Goal: Task Accomplishment & Management: Use online tool/utility

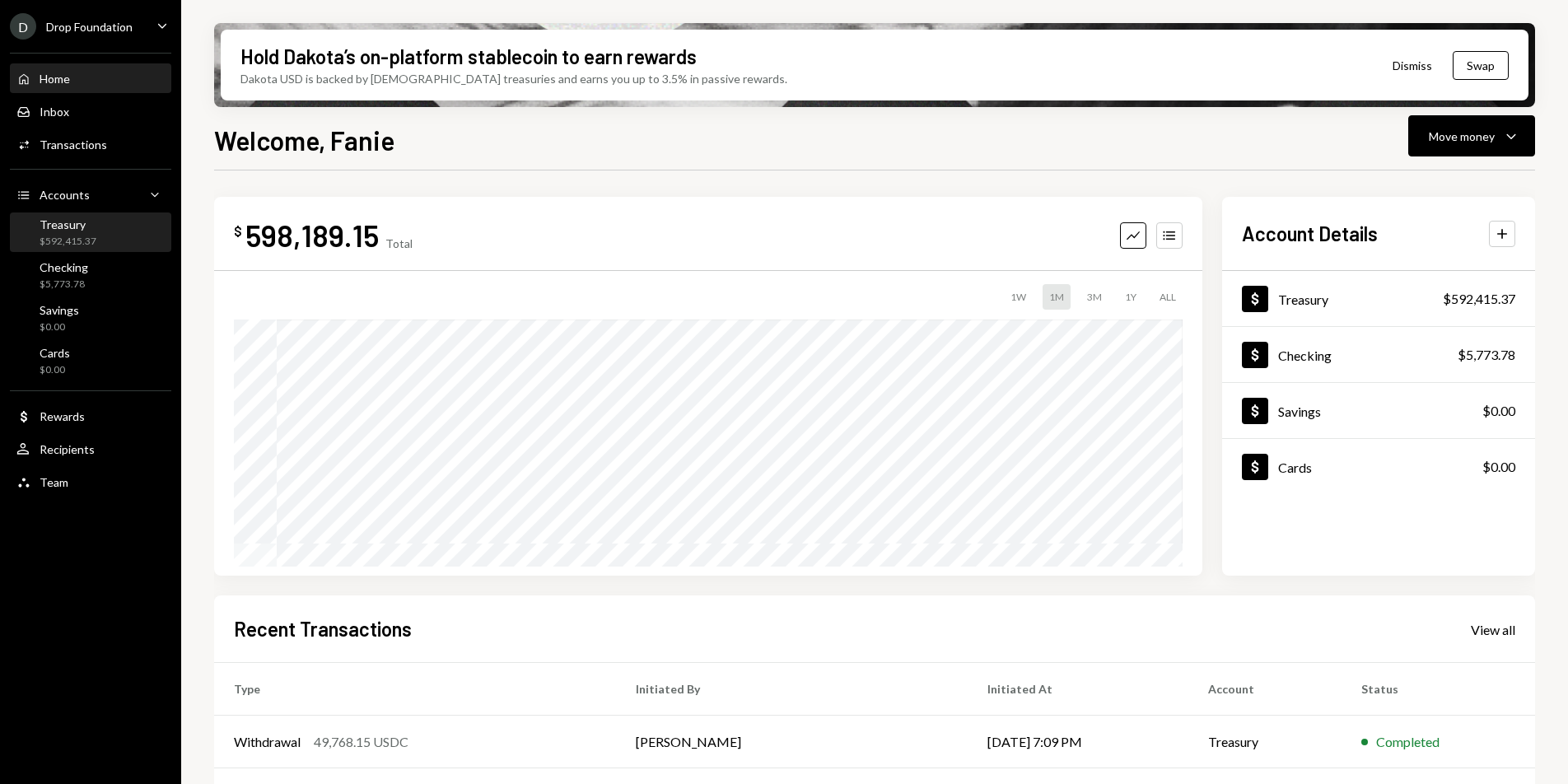
click at [67, 229] on div "Treasury" at bounding box center [68, 224] width 57 height 14
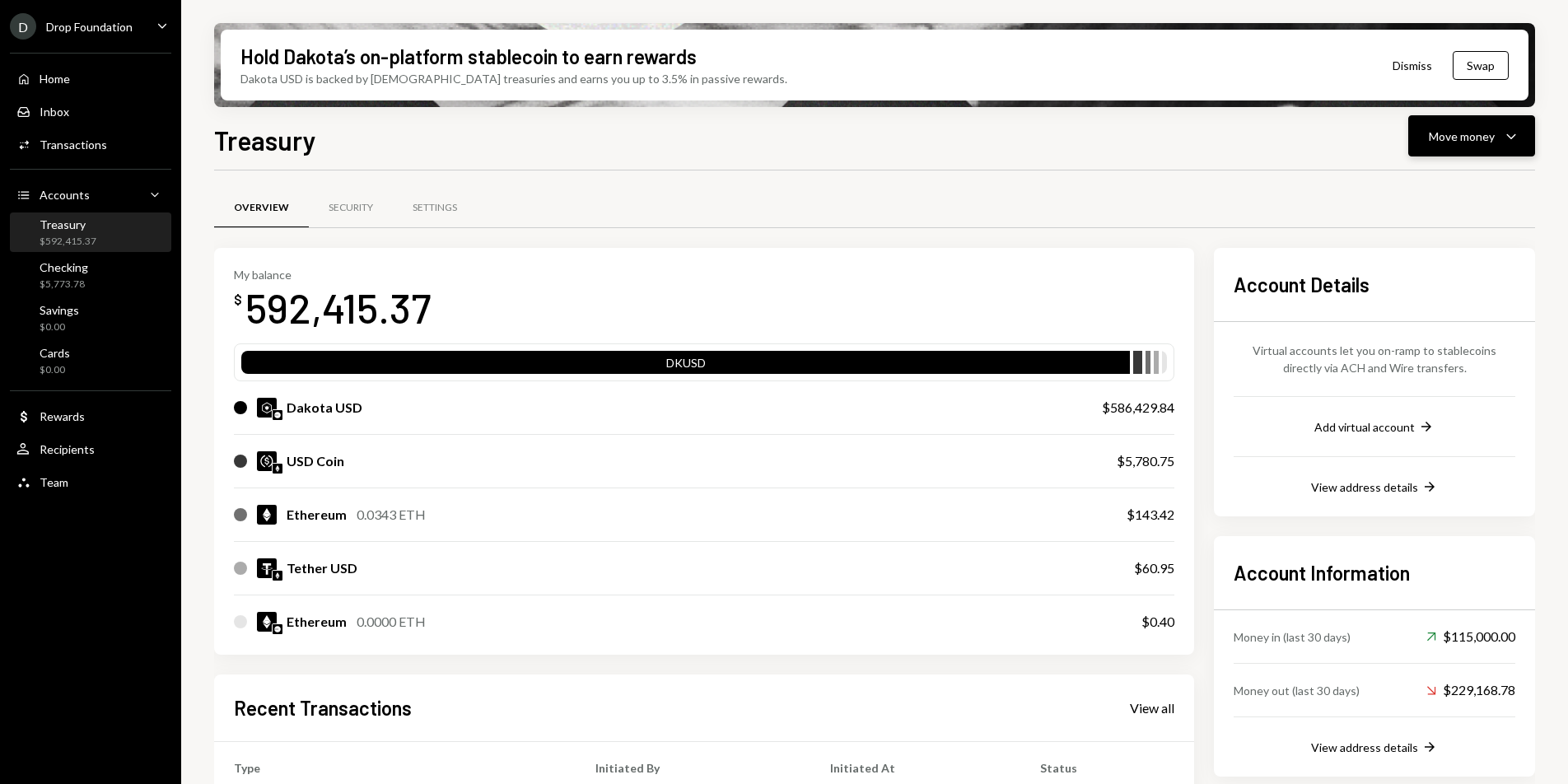
click at [1488, 136] on div "Move money" at bounding box center [1462, 136] width 66 height 17
click at [1431, 303] on div "Swap stablecoins" at bounding box center [1458, 311] width 120 height 17
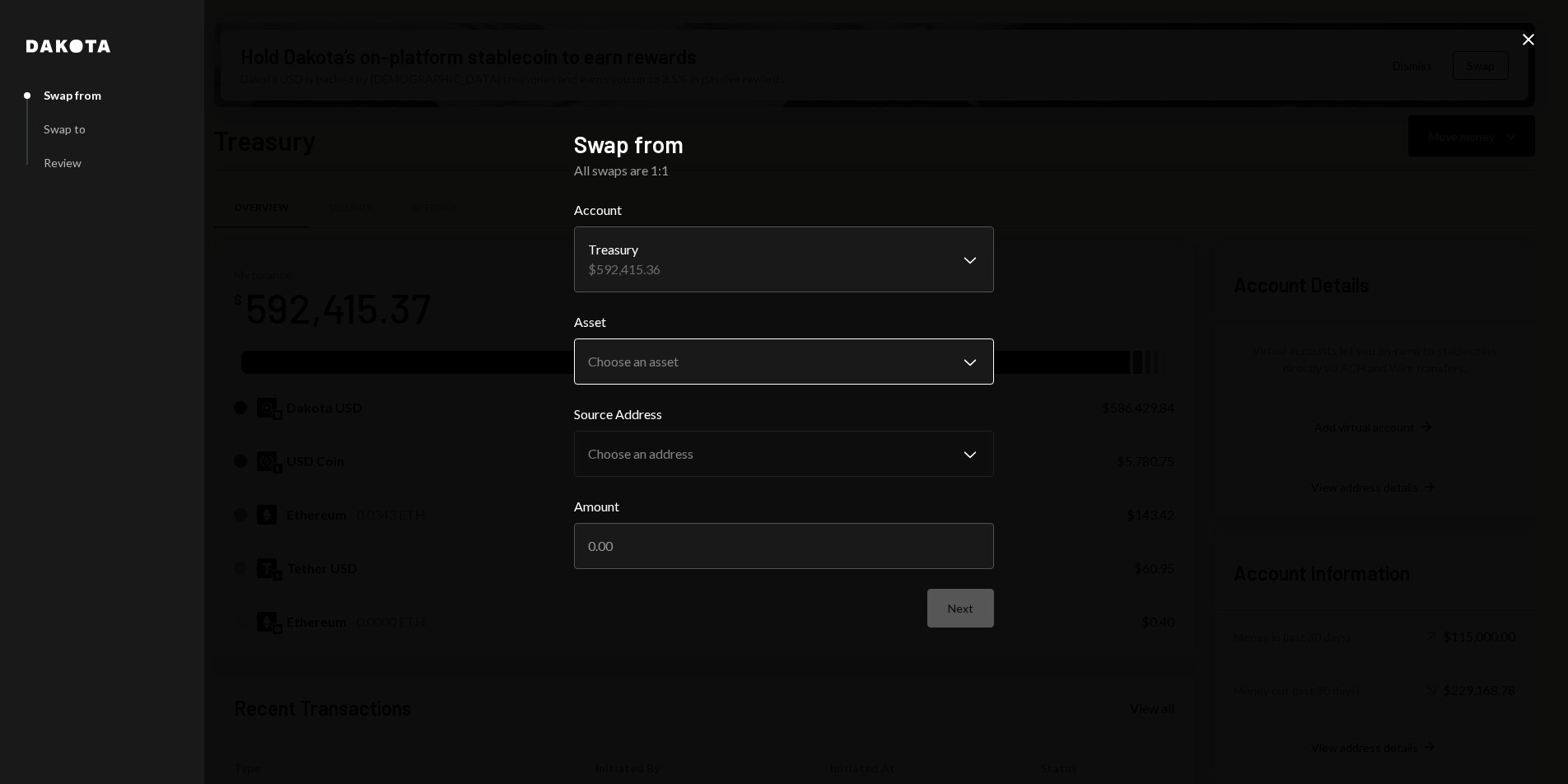
click at [706, 354] on body "D Drop Foundation Caret Down Home Home Inbox Inbox Activities Transactions Acco…" at bounding box center [784, 392] width 1568 height 784
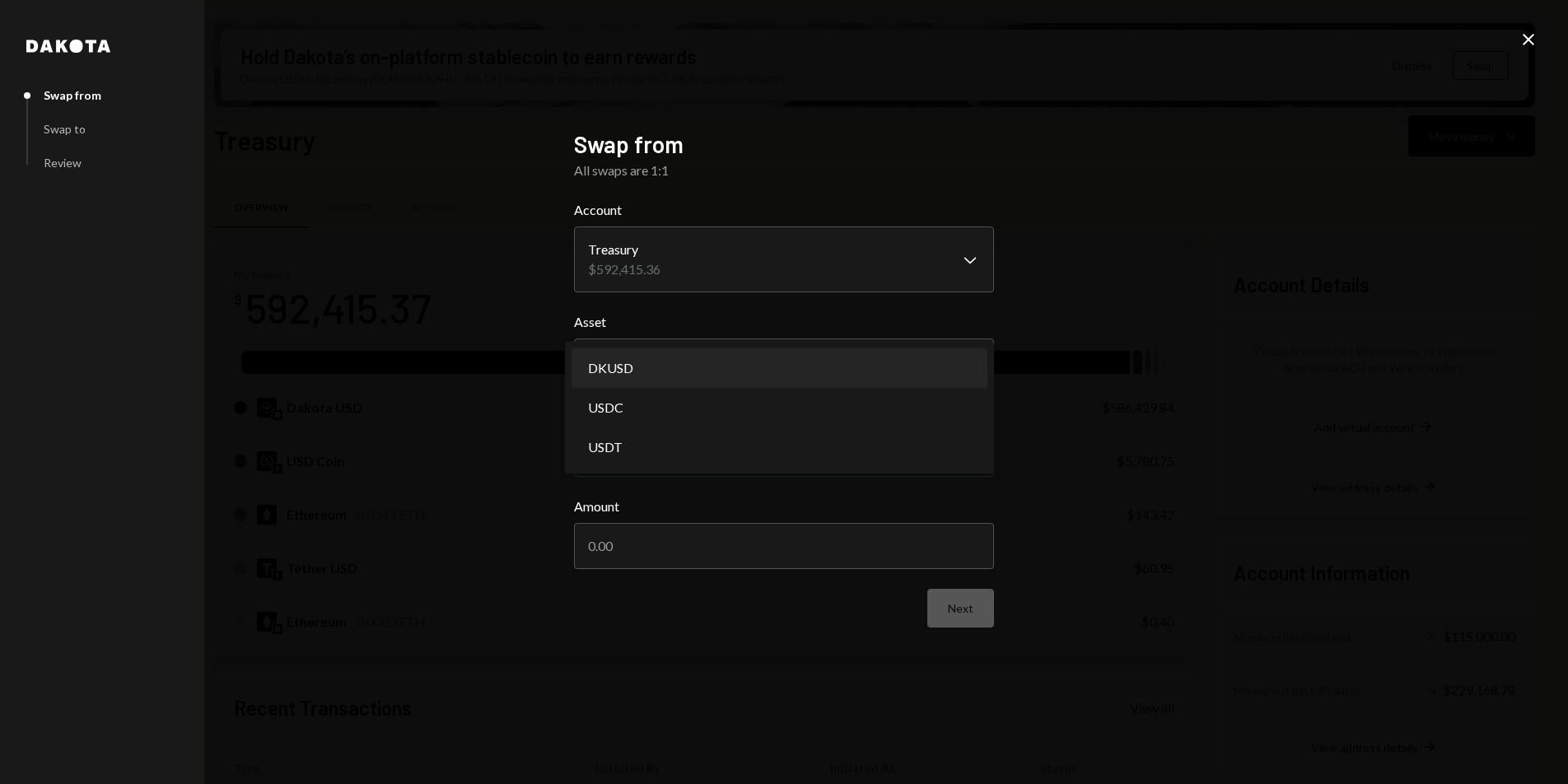
select select "*****"
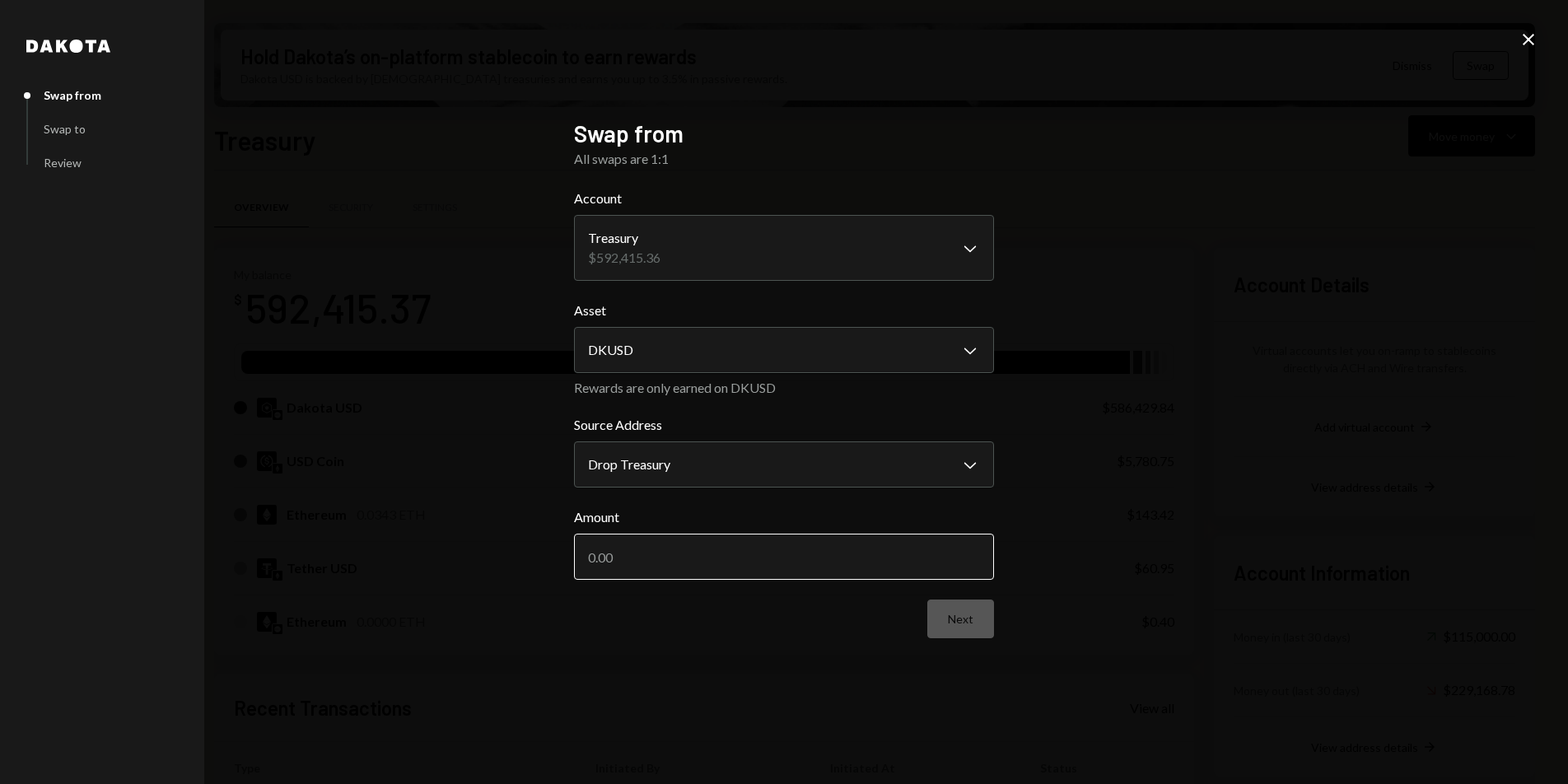
click at [689, 561] on input "Amount" at bounding box center [784, 556] width 420 height 46
type input "15000"
click at [959, 619] on button "Next" at bounding box center [960, 618] width 66 height 39
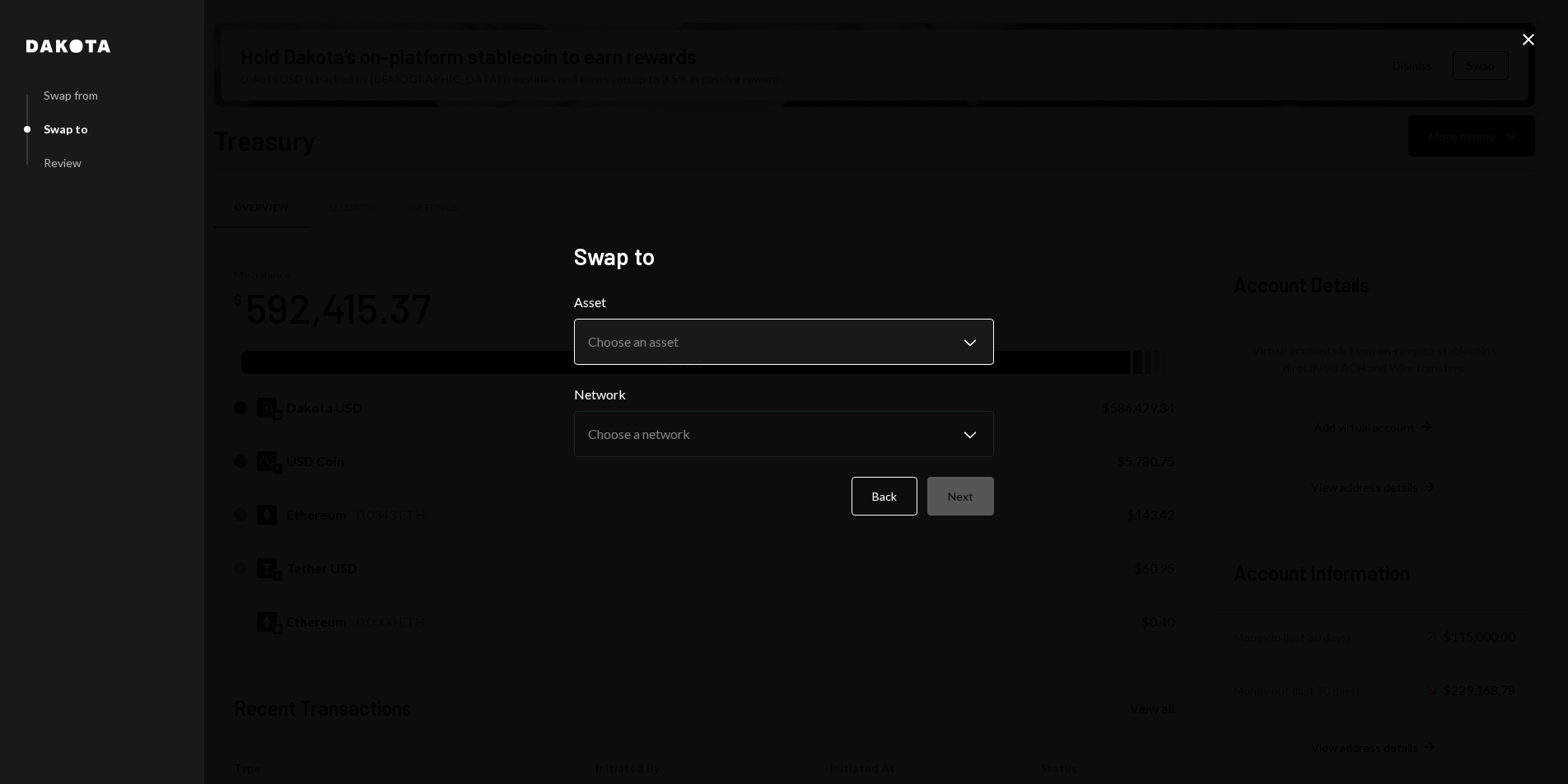
click at [695, 354] on body "D Drop Foundation Caret Down Home Home Inbox Inbox Activities Transactions Acco…" at bounding box center [784, 392] width 1568 height 784
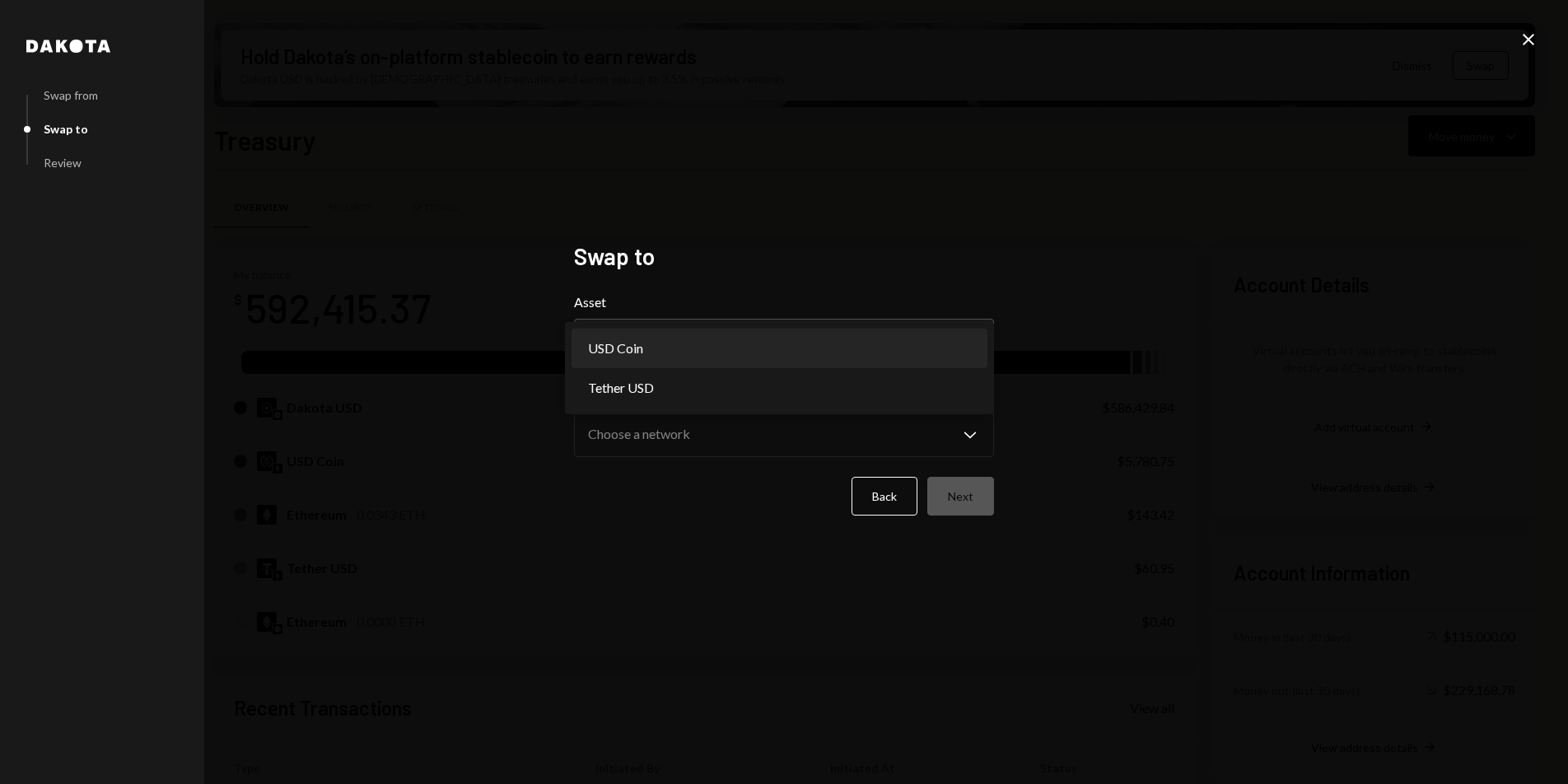
select select "****"
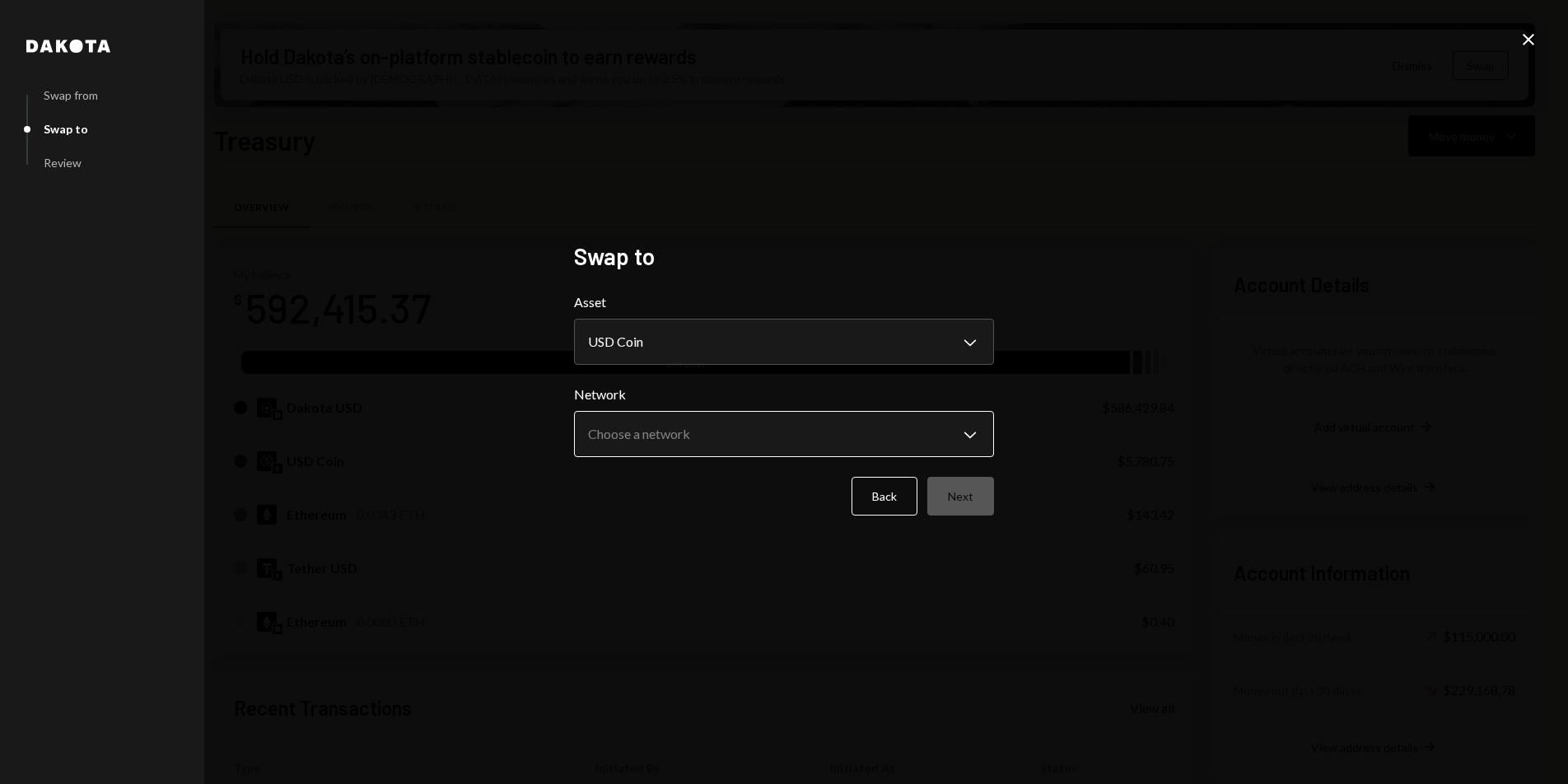
click at [674, 449] on body "D Drop Foundation Caret Down Home Home Inbox Inbox Activities Transactions Acco…" at bounding box center [784, 392] width 1568 height 784
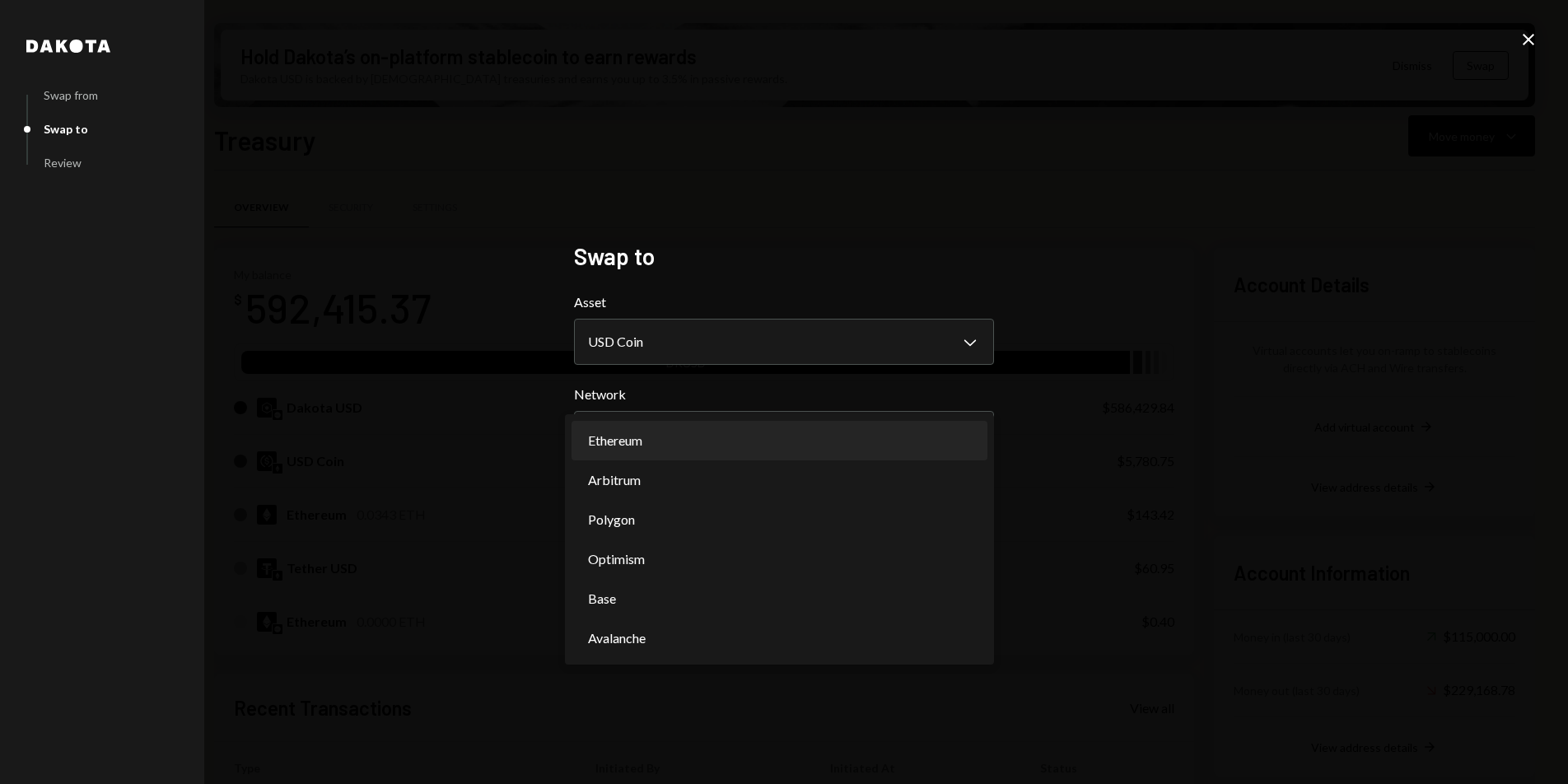
select select "**********"
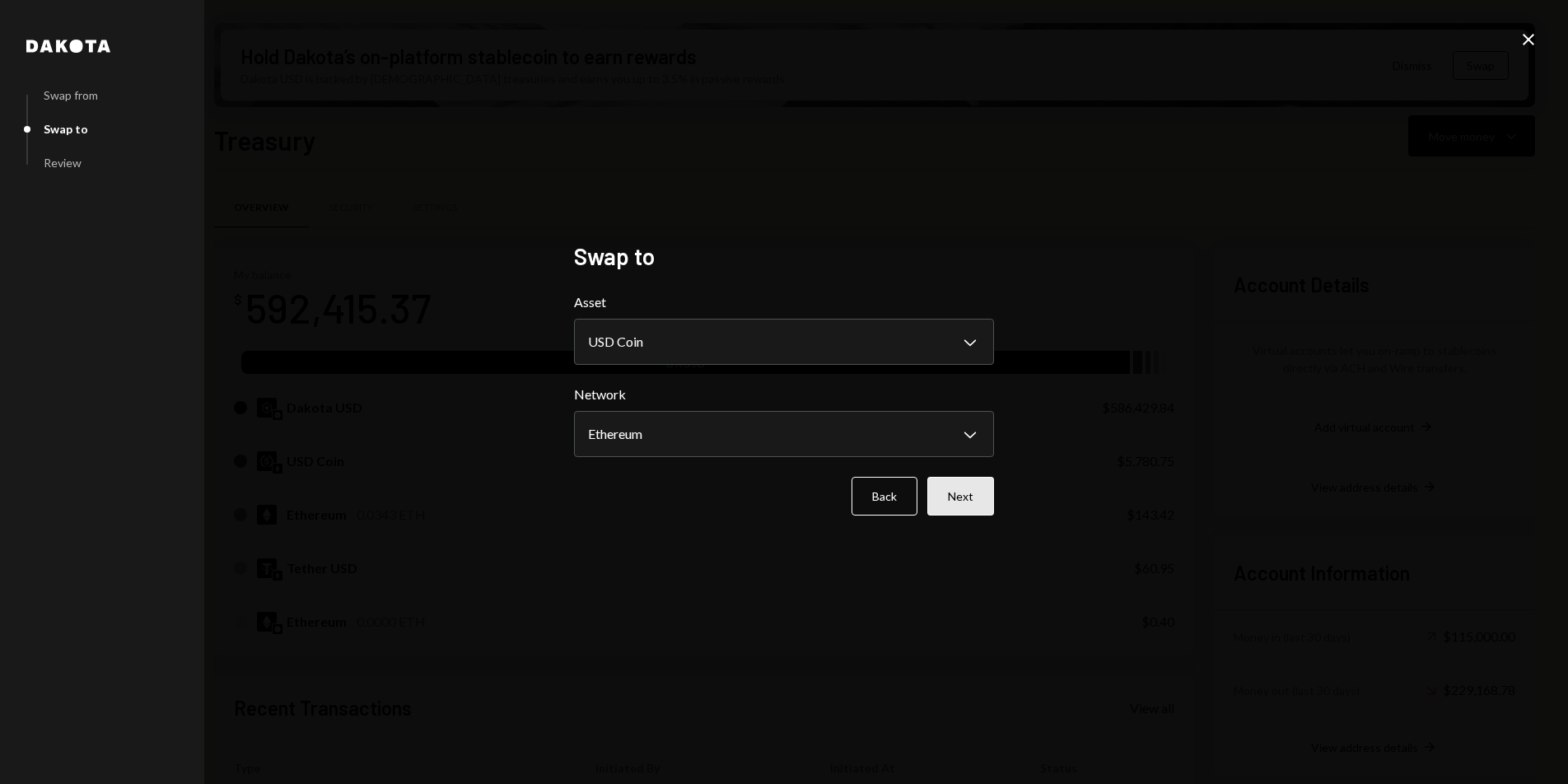
click at [965, 496] on button "Next" at bounding box center [960, 496] width 66 height 39
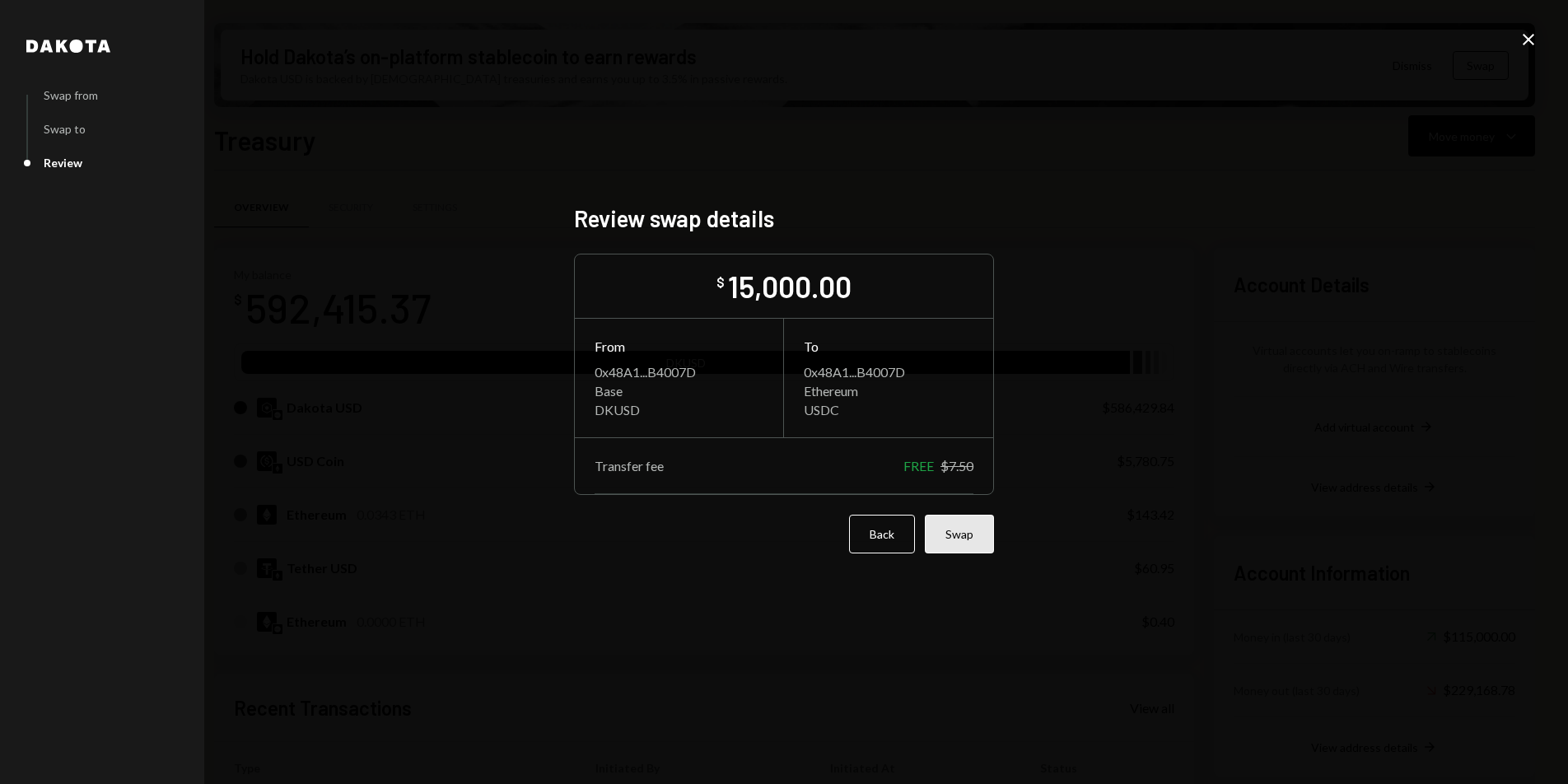
click at [981, 543] on button "Swap" at bounding box center [960, 534] width 69 height 39
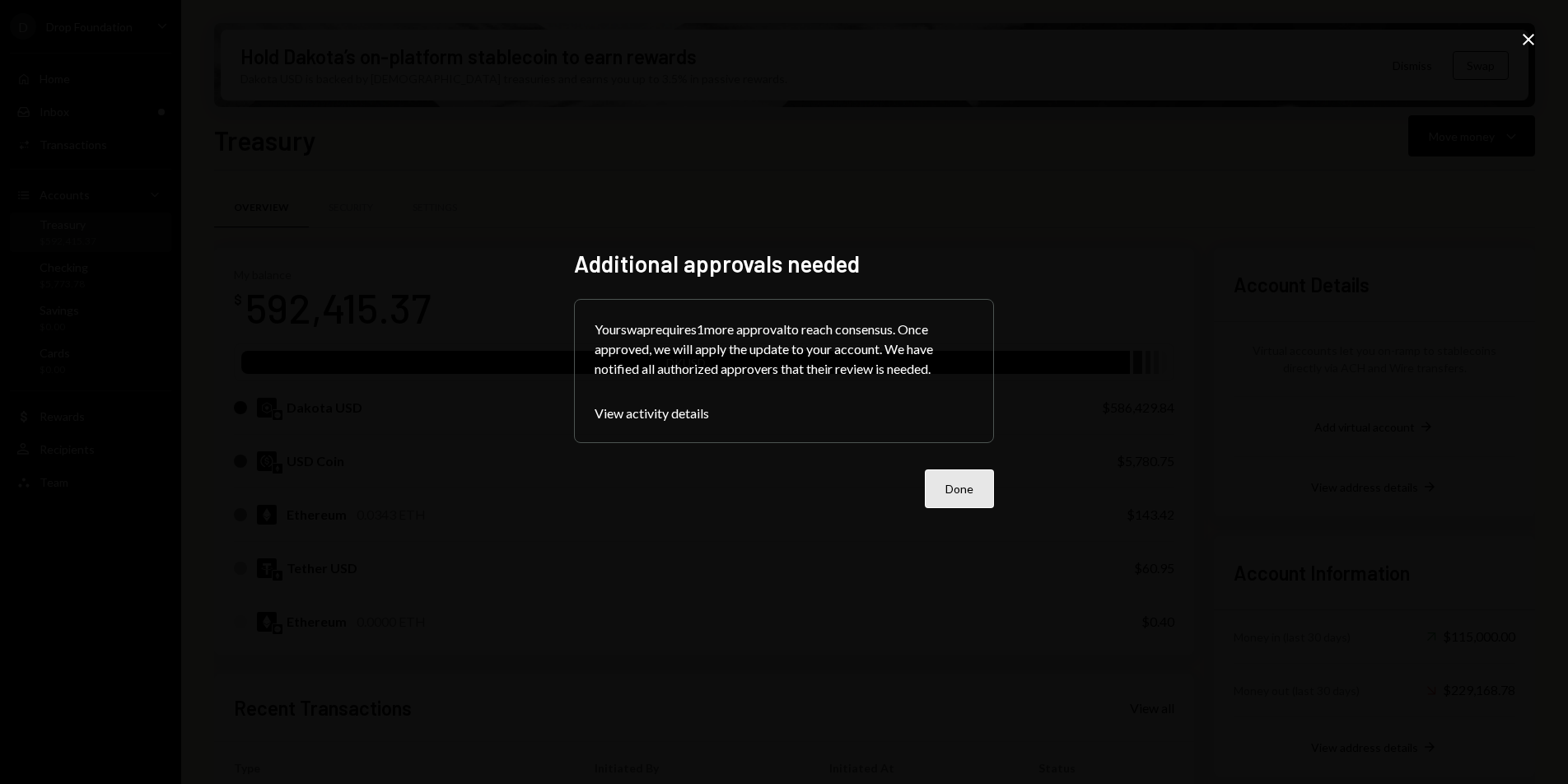
click at [958, 488] on button "Done" at bounding box center [960, 488] width 69 height 39
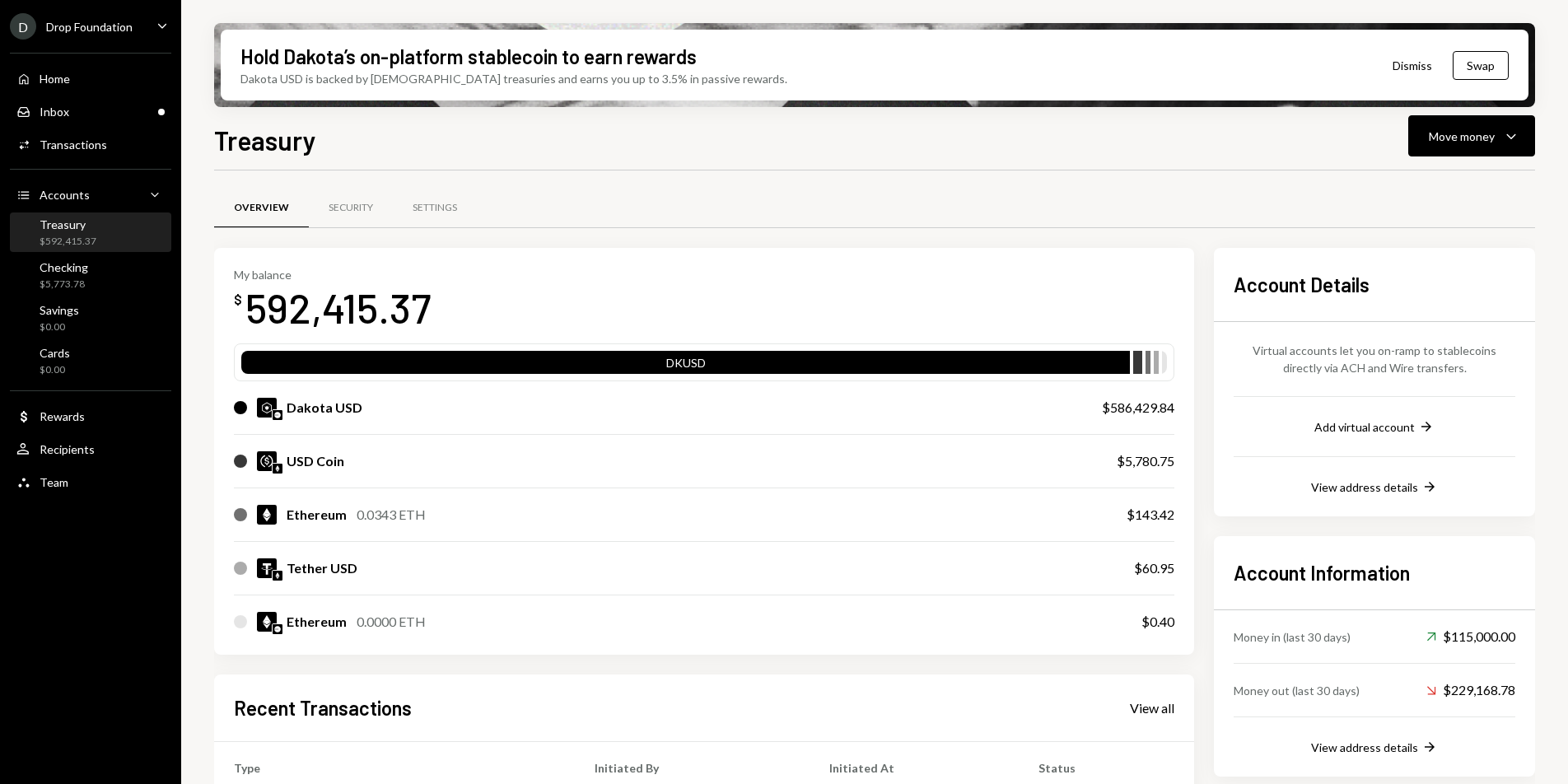
click at [138, 28] on div "D Drop Foundation Caret Down" at bounding box center [91, 26] width 181 height 27
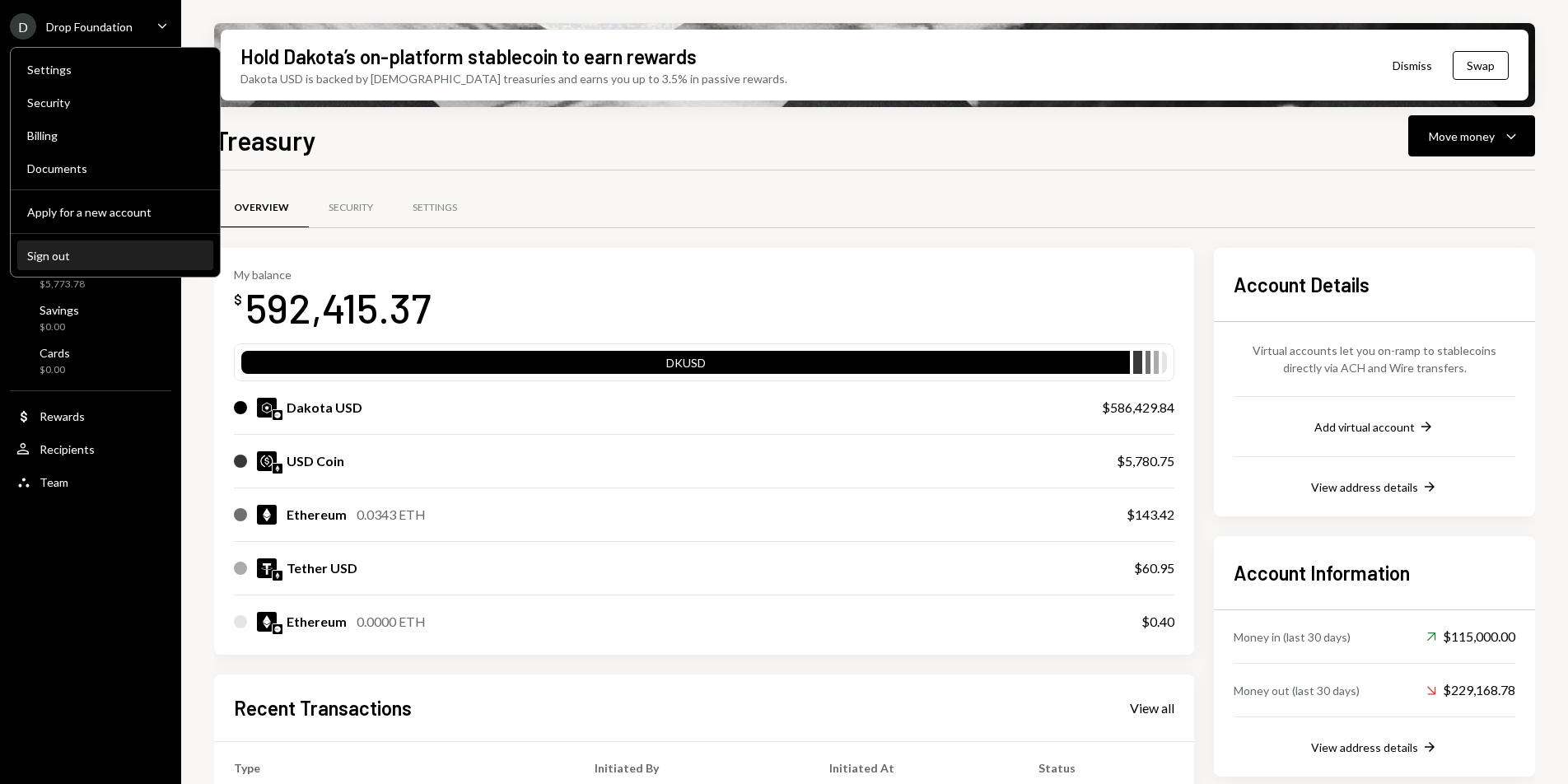
click at [80, 249] on div "Sign out" at bounding box center [116, 255] width 176 height 14
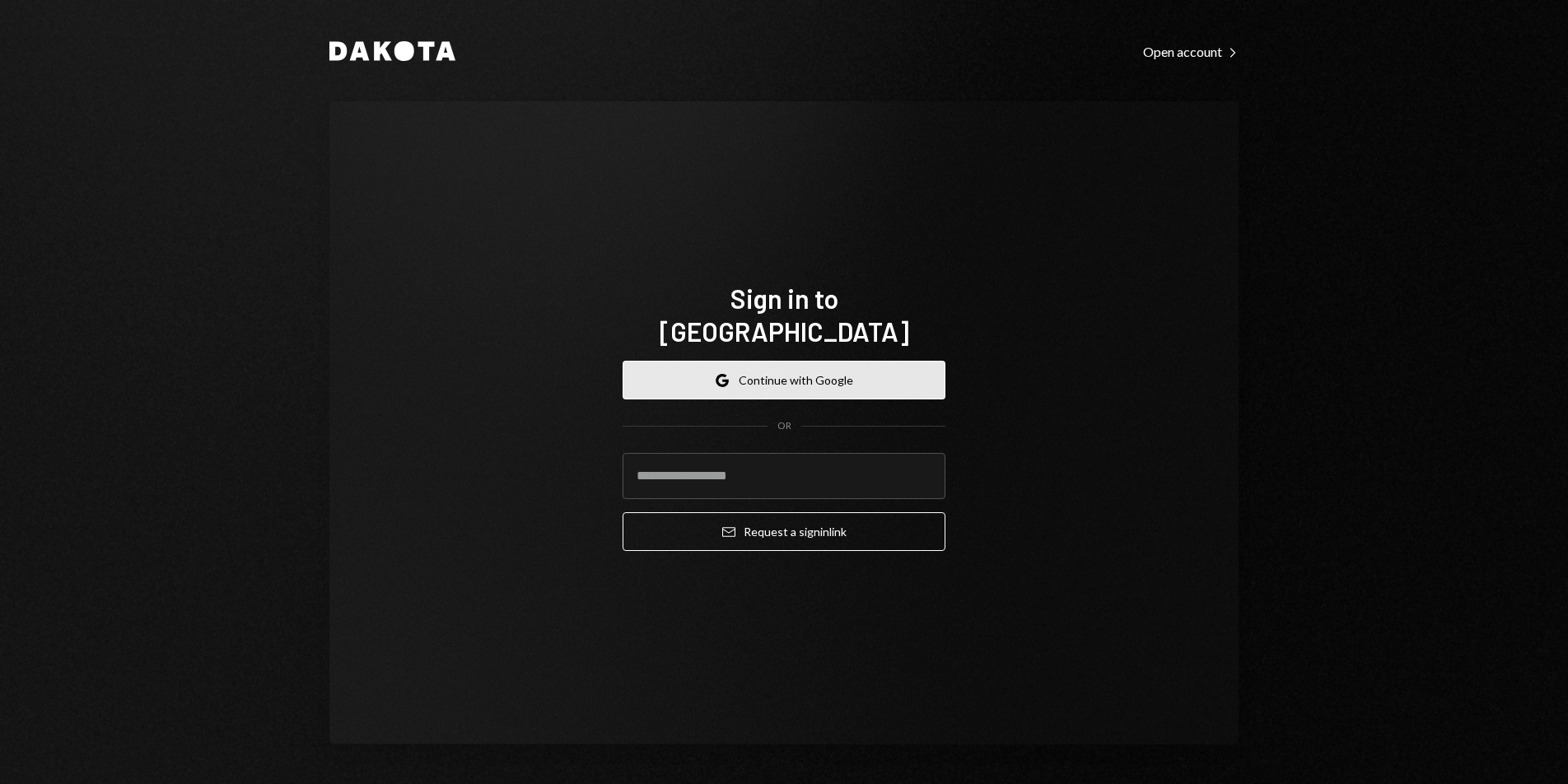
click at [716, 361] on button "Google Continue with Google" at bounding box center [784, 379] width 323 height 39
